Goal: Task Accomplishment & Management: Manage account settings

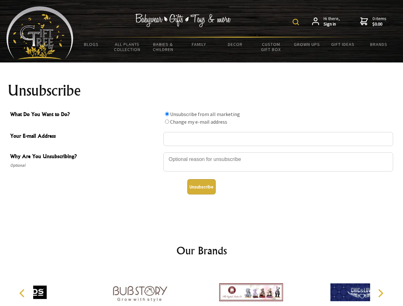
click at [296, 22] on img at bounding box center [295, 22] width 6 height 6
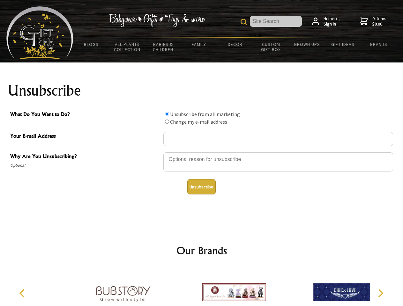
click at [201, 152] on div at bounding box center [277, 163] width 229 height 22
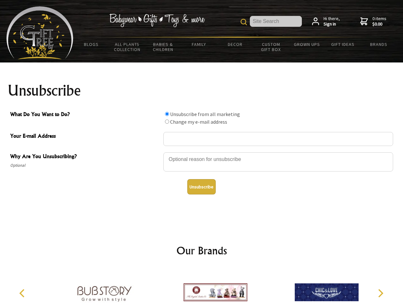
click at [167, 114] on input "What Do You Want to Do?" at bounding box center [167, 114] width 4 height 4
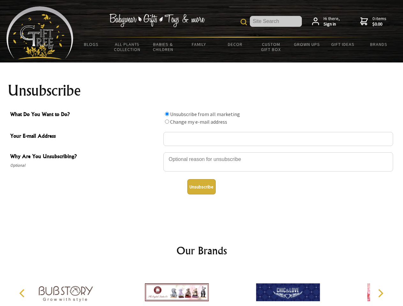
click at [167, 121] on input "What Do You Want to Do?" at bounding box center [167, 122] width 4 height 4
radio input "true"
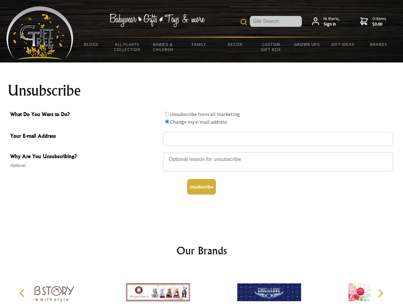
click at [201, 187] on button "Unsubscribe" at bounding box center [201, 186] width 28 height 15
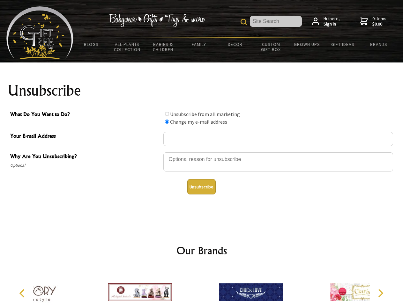
click at [201, 287] on div at bounding box center [250, 293] width 111 height 50
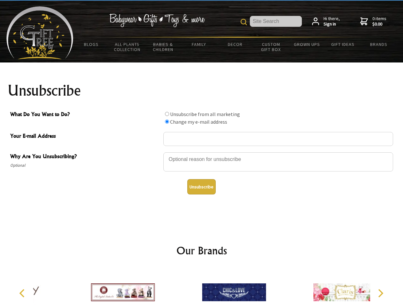
click at [23, 293] on icon "Previous" at bounding box center [22, 293] width 8 height 8
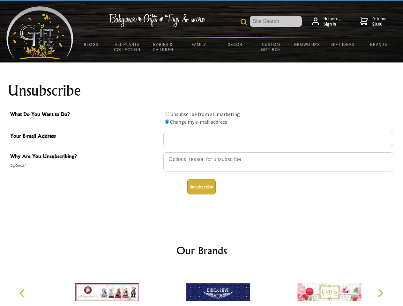
click at [380, 293] on icon "Next" at bounding box center [379, 293] width 8 height 8
